Goal: Find specific page/section: Locate a particular part of the current website

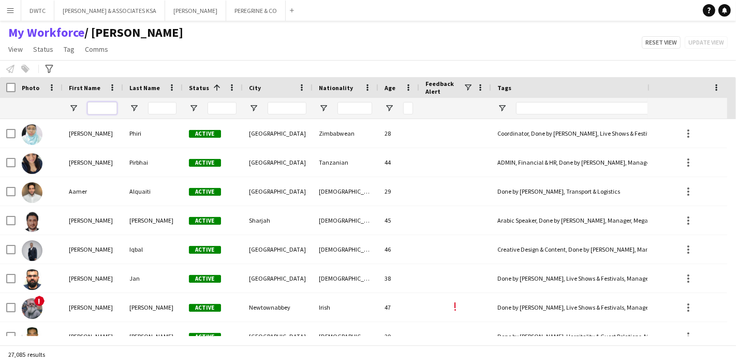
click at [113, 106] on input "First Name Filter Input" at bounding box center [101, 108] width 29 height 12
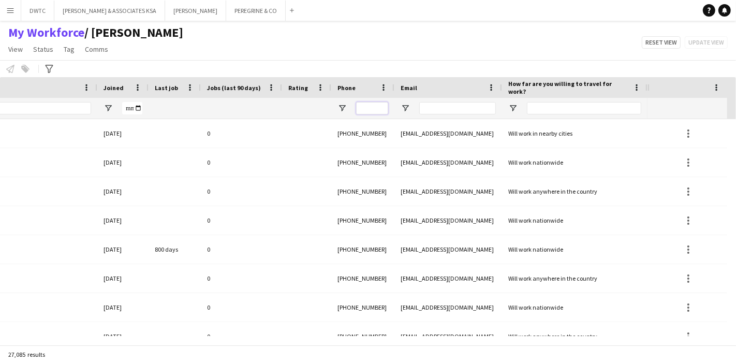
click at [357, 108] on input "Phone Filter Input" at bounding box center [372, 108] width 32 height 12
paste input "**********"
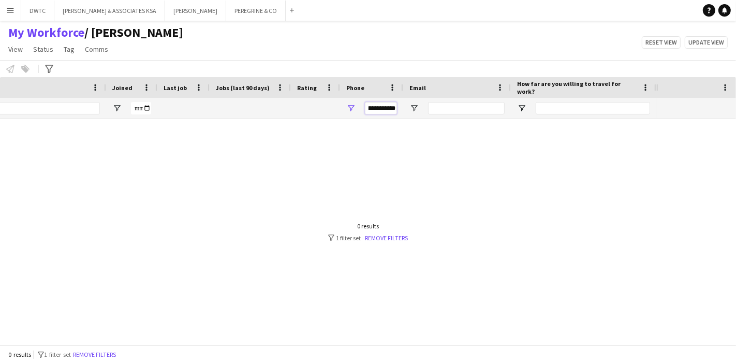
click at [384, 110] on input "**********" at bounding box center [381, 108] width 32 height 12
click at [374, 109] on input "**********" at bounding box center [381, 108] width 32 height 12
click at [383, 108] on input "**********" at bounding box center [381, 108] width 32 height 12
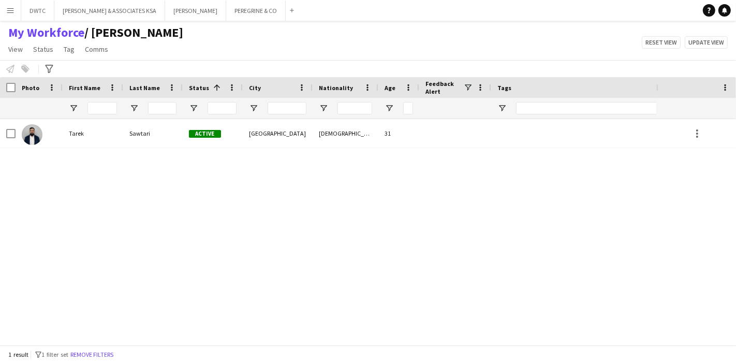
type input "**********"
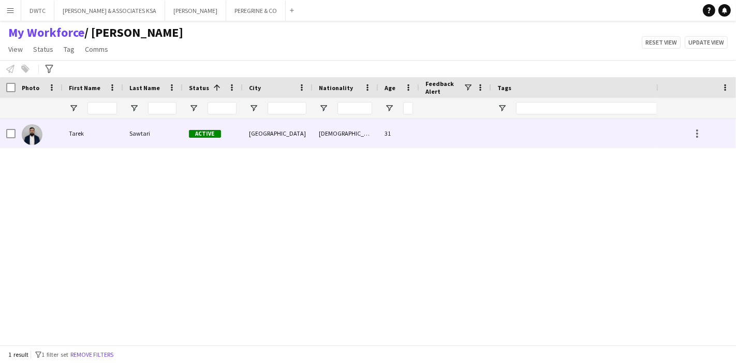
click at [105, 142] on div "Tarek" at bounding box center [93, 133] width 61 height 28
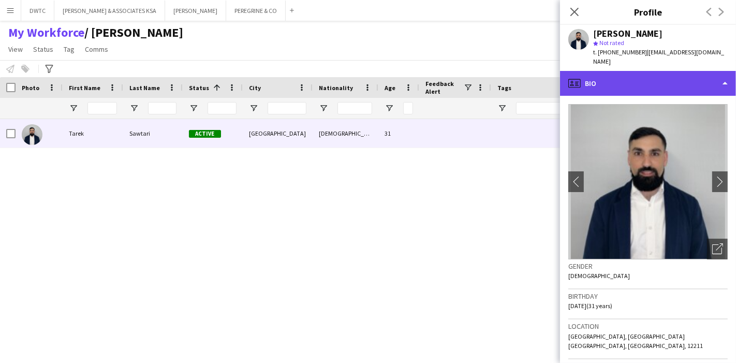
click at [706, 80] on div "profile Bio" at bounding box center [648, 83] width 176 height 25
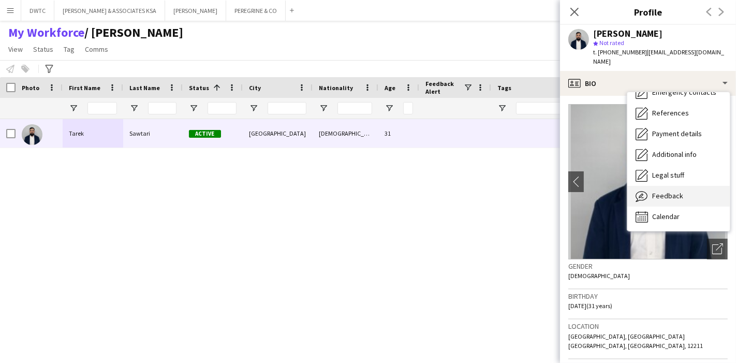
click at [686, 186] on div "Feedback Feedback" at bounding box center [678, 196] width 102 height 21
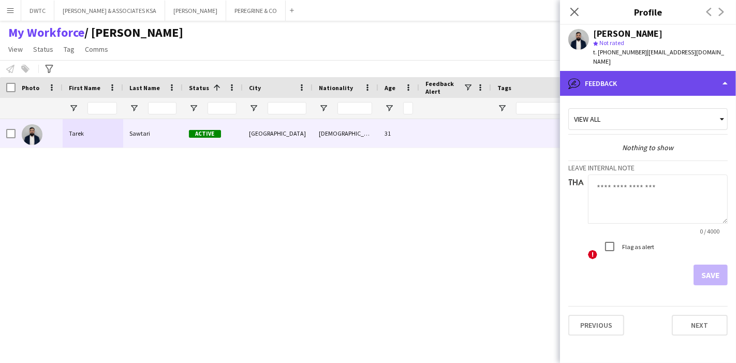
click at [695, 71] on div "bubble-pencil Feedback" at bounding box center [648, 83] width 176 height 25
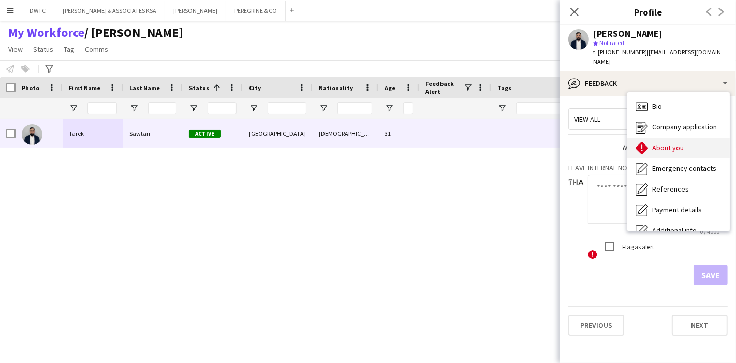
click at [682, 143] on span "About you" at bounding box center [668, 147] width 32 height 9
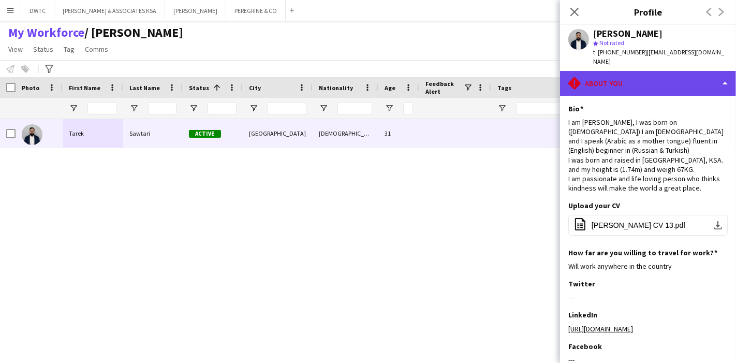
click at [686, 71] on div "rhombus-alert About you" at bounding box center [648, 83] width 176 height 25
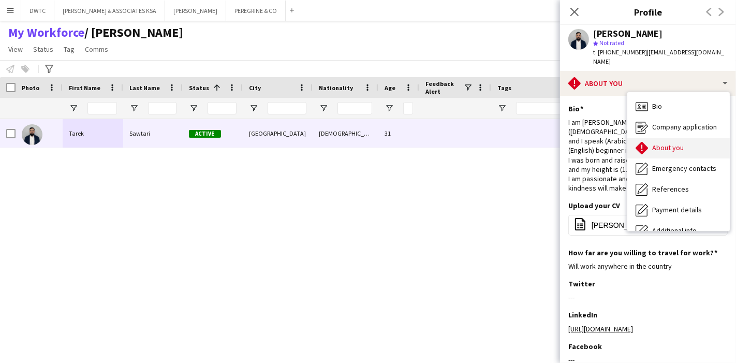
click at [682, 143] on span "About you" at bounding box center [668, 147] width 32 height 9
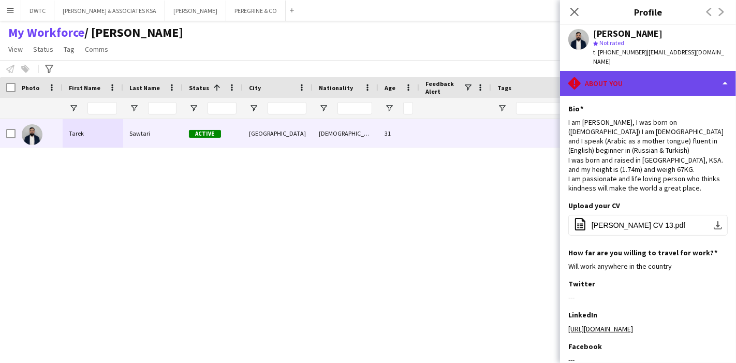
click at [678, 79] on div "rhombus-alert About you" at bounding box center [648, 83] width 176 height 25
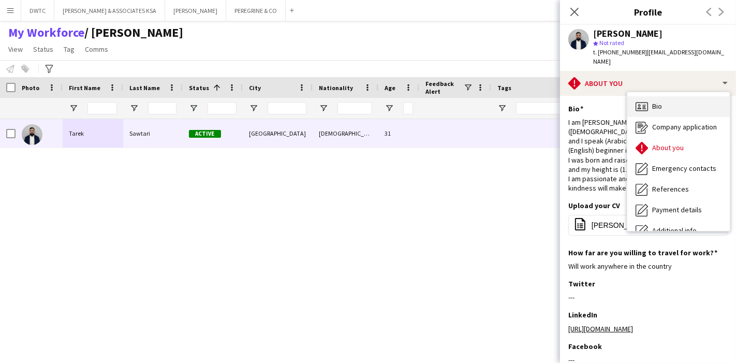
click at [680, 96] on div "Bio Bio" at bounding box center [678, 106] width 102 height 21
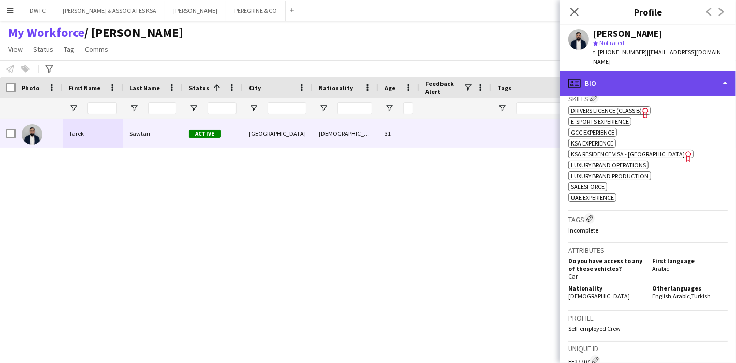
click at [698, 74] on div "profile Bio" at bounding box center [648, 83] width 176 height 25
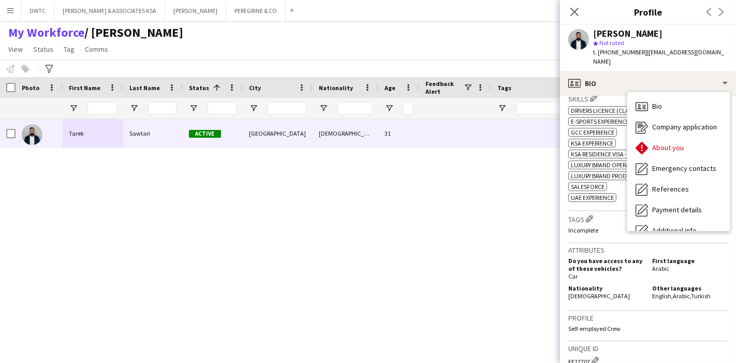
click at [606, 216] on div "Tags Edit crew company tags Incomplete" at bounding box center [647, 227] width 159 height 32
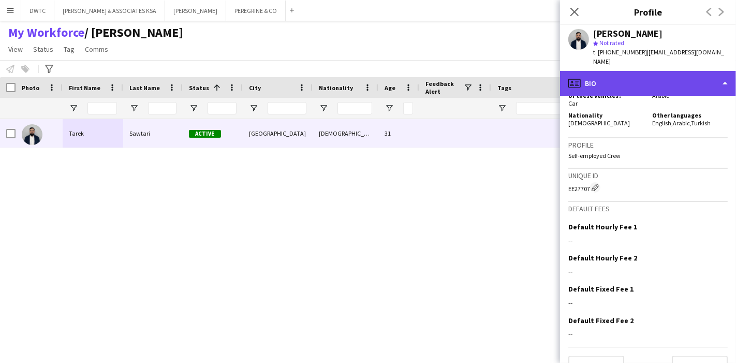
click at [713, 71] on div "profile Bio" at bounding box center [648, 83] width 176 height 25
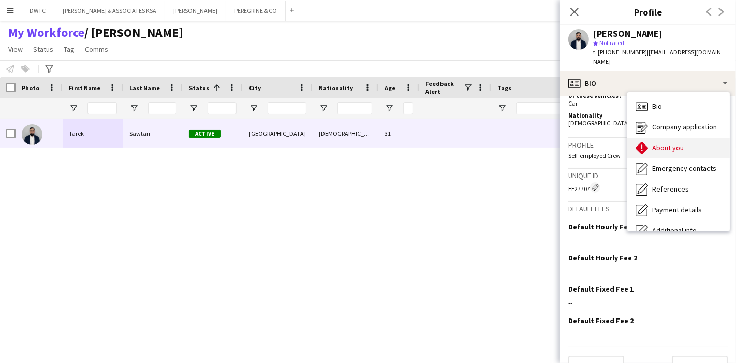
click at [704, 138] on div "About you About you" at bounding box center [678, 148] width 102 height 21
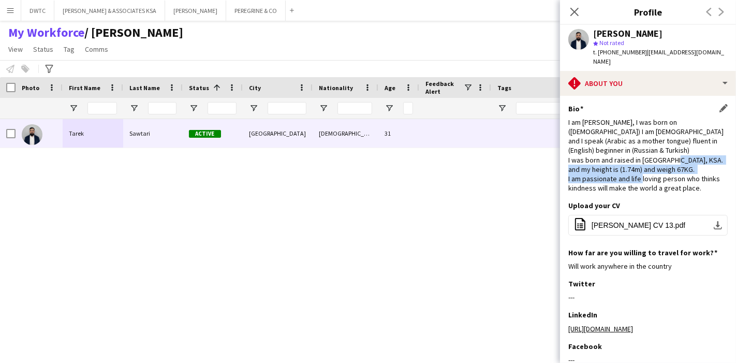
drag, startPoint x: 575, startPoint y: 164, endPoint x: 714, endPoint y: 169, distance: 139.3
click at [714, 169] on div "I am [PERSON_NAME], I was born on ([DEMOGRAPHIC_DATA]) I am [DEMOGRAPHIC_DATA] …" at bounding box center [647, 155] width 159 height 76
click at [696, 172] on div "I am [PERSON_NAME], I was born on ([DEMOGRAPHIC_DATA]) I am [DEMOGRAPHIC_DATA] …" at bounding box center [647, 155] width 159 height 76
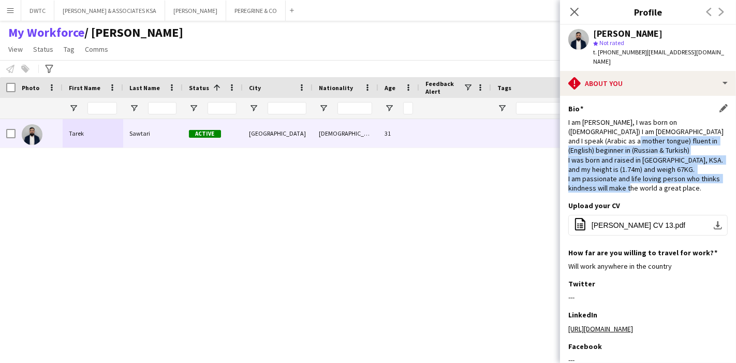
drag, startPoint x: 700, startPoint y: 174, endPoint x: 582, endPoint y: 135, distance: 123.9
click at [582, 135] on div "I am [PERSON_NAME], I was born on ([DEMOGRAPHIC_DATA]) I am [DEMOGRAPHIC_DATA] …" at bounding box center [647, 155] width 159 height 76
click at [597, 139] on div "I am [PERSON_NAME], I was born on ([DEMOGRAPHIC_DATA]) I am [DEMOGRAPHIC_DATA] …" at bounding box center [647, 155] width 159 height 76
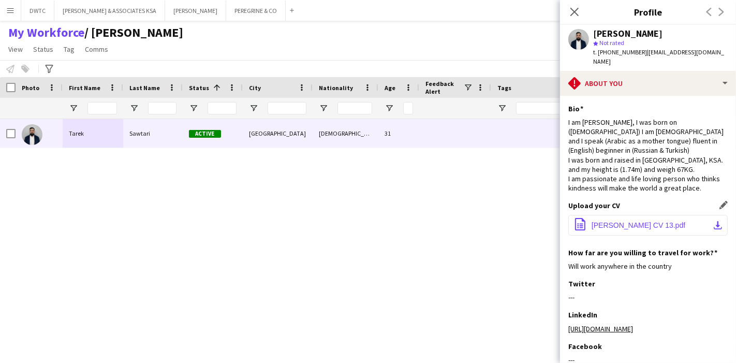
click at [715, 217] on button "office-file-sheet [PERSON_NAME] CV 13.pdf download-bottom" at bounding box center [647, 225] width 159 height 21
